Goal: Task Accomplishment & Management: Complete application form

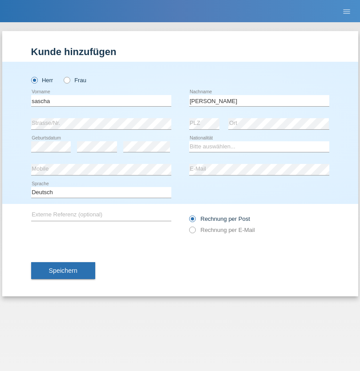
type input "[PERSON_NAME]"
select select "CH"
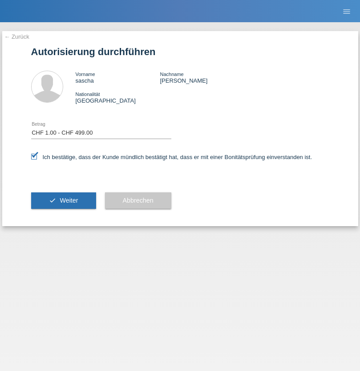
select select "1"
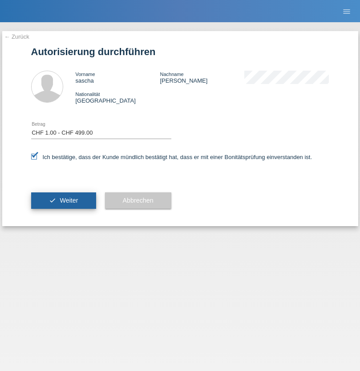
click at [63, 201] on span "Weiter" at bounding box center [69, 200] width 18 height 7
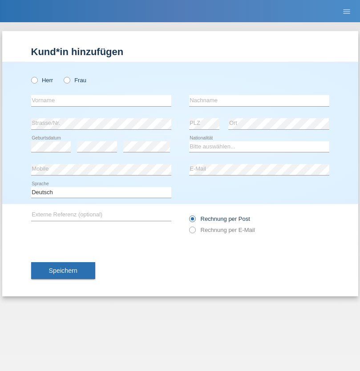
radio input "true"
click at [101, 100] on input "text" at bounding box center [101, 100] width 140 height 11
type input "Jonathan"
click at [259, 100] on input "text" at bounding box center [259, 100] width 140 height 11
type input "Bezzola"
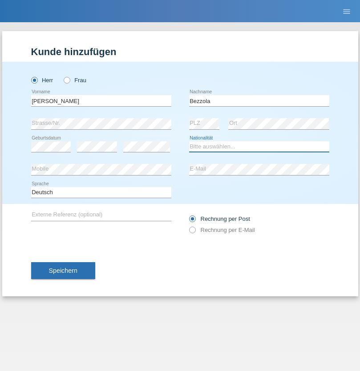
select select "CH"
radio input "true"
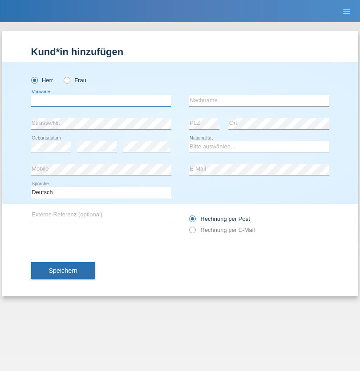
click at [101, 100] on input "text" at bounding box center [101, 100] width 140 height 11
type input "Eduardo"
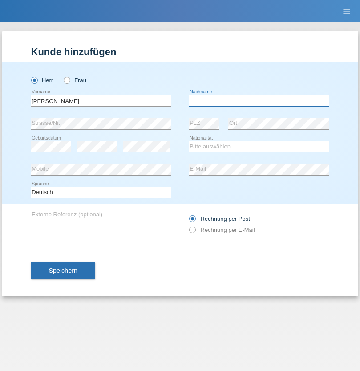
click at [259, 100] on input "text" at bounding box center [259, 100] width 140 height 11
type input "Leite"
select select "CH"
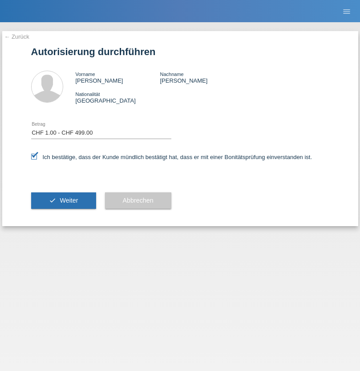
select select "1"
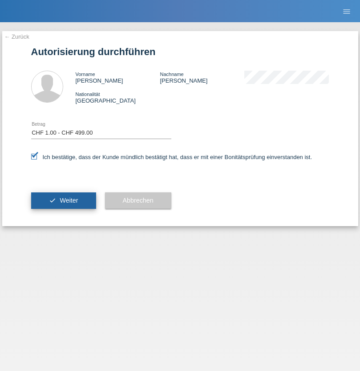
click at [63, 201] on span "Weiter" at bounding box center [69, 200] width 18 height 7
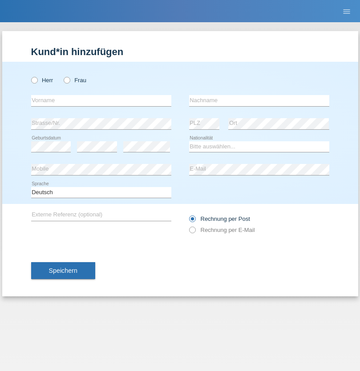
radio input "true"
click at [101, 100] on input "text" at bounding box center [101, 100] width 140 height 11
type input "Sanja"
click at [259, 100] on input "text" at bounding box center [259, 100] width 140 height 11
type input "Drenovac"
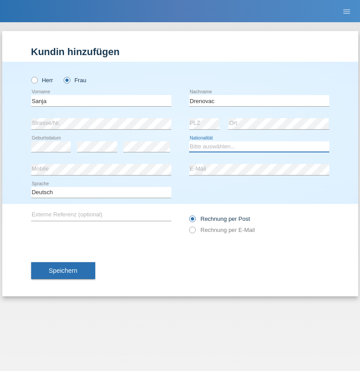
select select "RS"
select select "C"
select select "28"
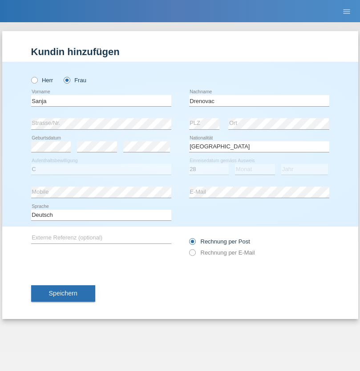
select select "07"
select select "2013"
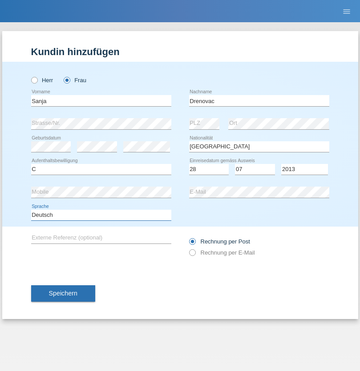
select select "en"
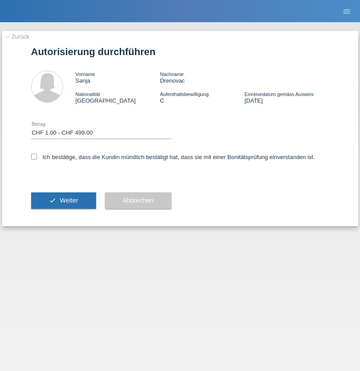
select select "1"
checkbox input "true"
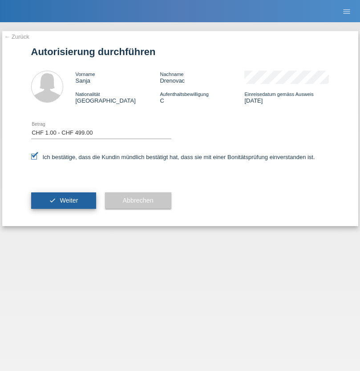
click at [63, 201] on span "Weiter" at bounding box center [69, 200] width 18 height 7
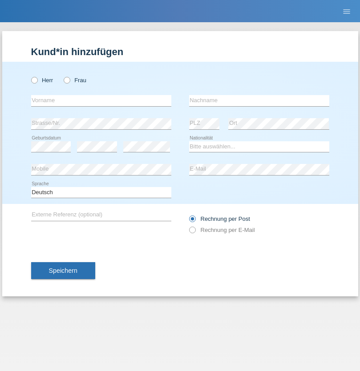
radio input "true"
click at [101, 100] on input "text" at bounding box center [101, 100] width 140 height 11
type input "Manuel"
click at [259, 100] on input "text" at bounding box center [259, 100] width 140 height 11
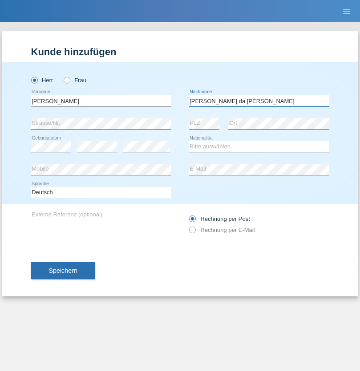
type input "macedo da Costa"
select select "PT"
select select "C"
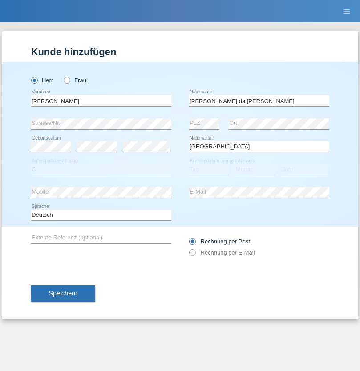
select select "07"
select select "04"
select select "1992"
